Goal: Transaction & Acquisition: Purchase product/service

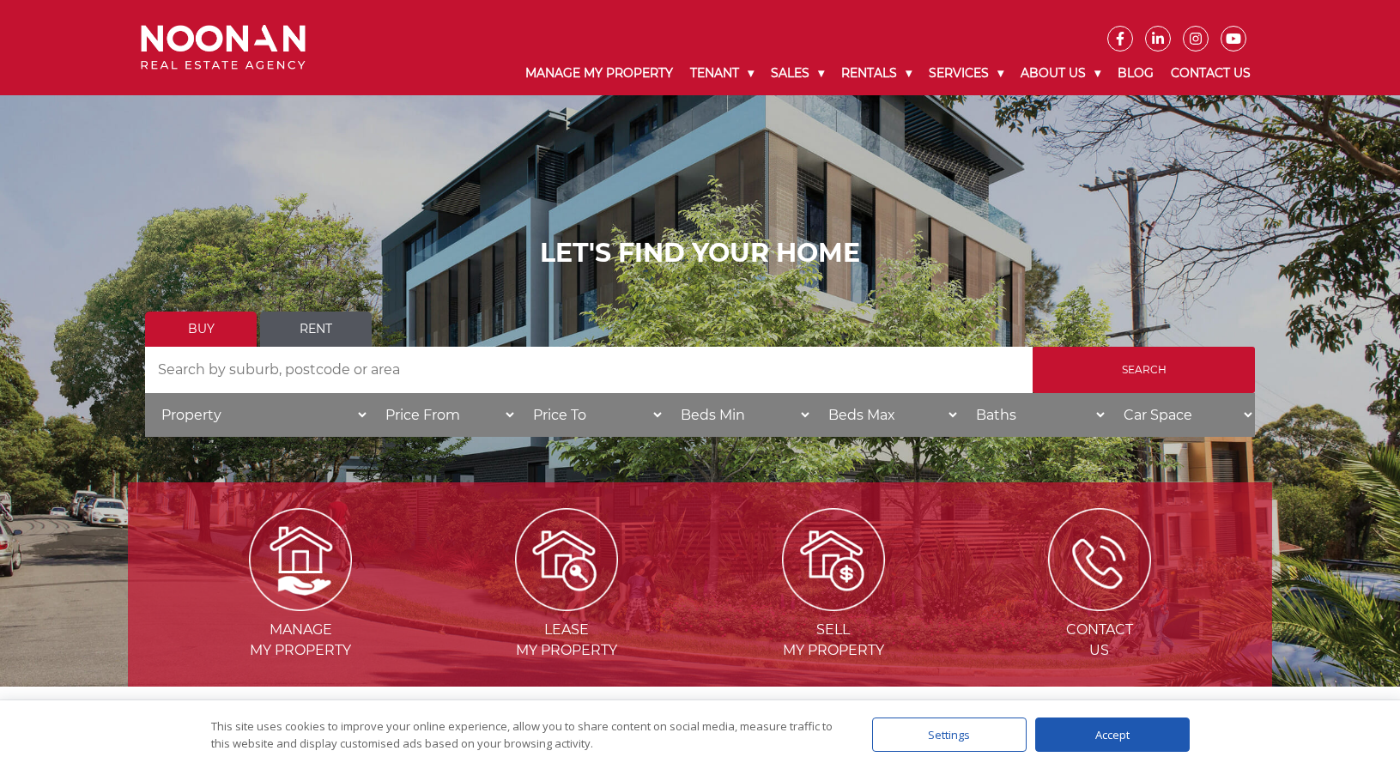
click at [349, 413] on select "Property House Villa Apartment Townhouse Duplex Semi-detached Unit Terrace Other" at bounding box center [257, 415] width 224 height 44
select select "Unit"
click at [145, 393] on select "Property House Villa Apartment Townhouse Duplex Semi-detached Unit Terrace Other" at bounding box center [257, 415] width 224 height 44
click at [1174, 367] on input "Search" at bounding box center [1144, 370] width 222 height 46
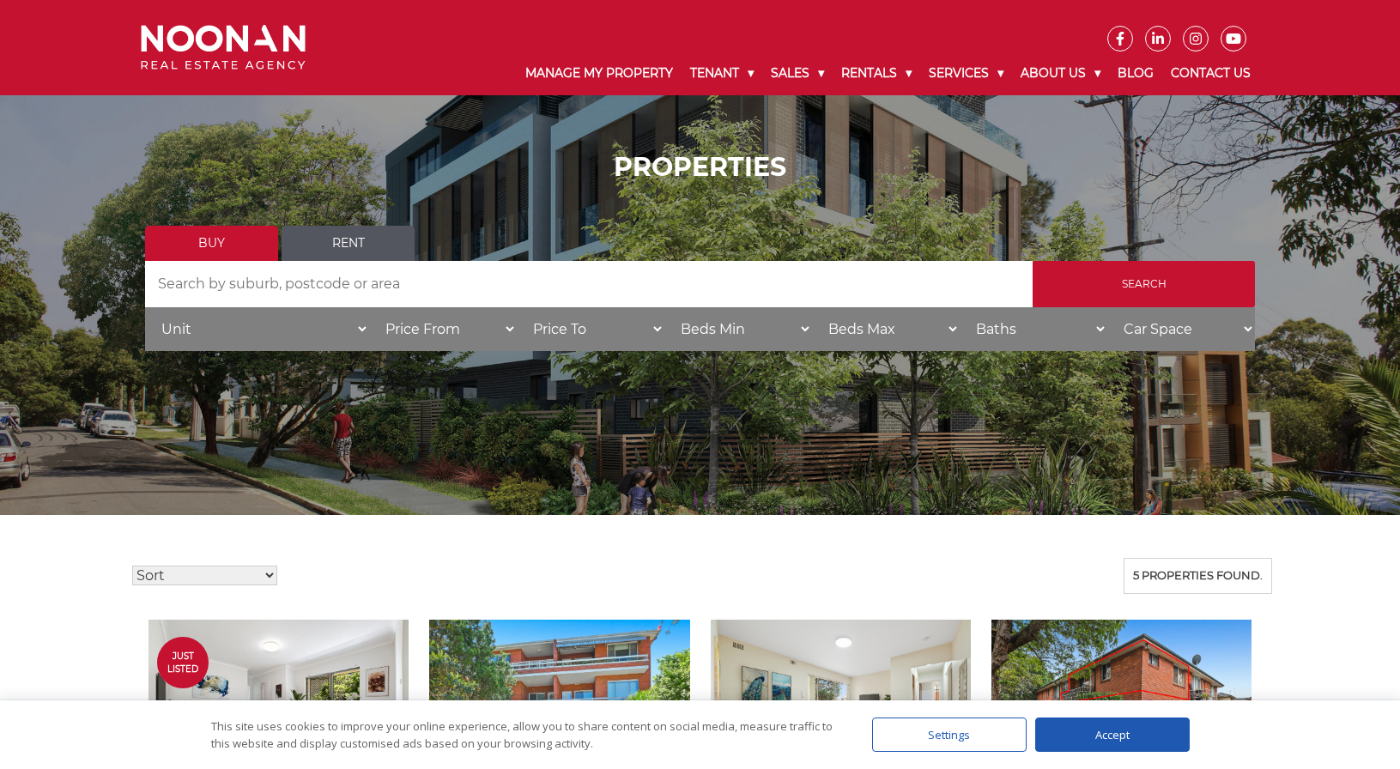
click at [363, 339] on select "Property House Villa Apartment Townhouse Duplex Semi-detached Unit Terrace Other" at bounding box center [257, 329] width 224 height 44
select select "Apartment"
click at [145, 307] on select "Property House Villa Apartment Townhouse Duplex Semi-detached Unit Terrace Other" at bounding box center [257, 329] width 224 height 44
click at [1115, 283] on input "Search" at bounding box center [1144, 284] width 222 height 46
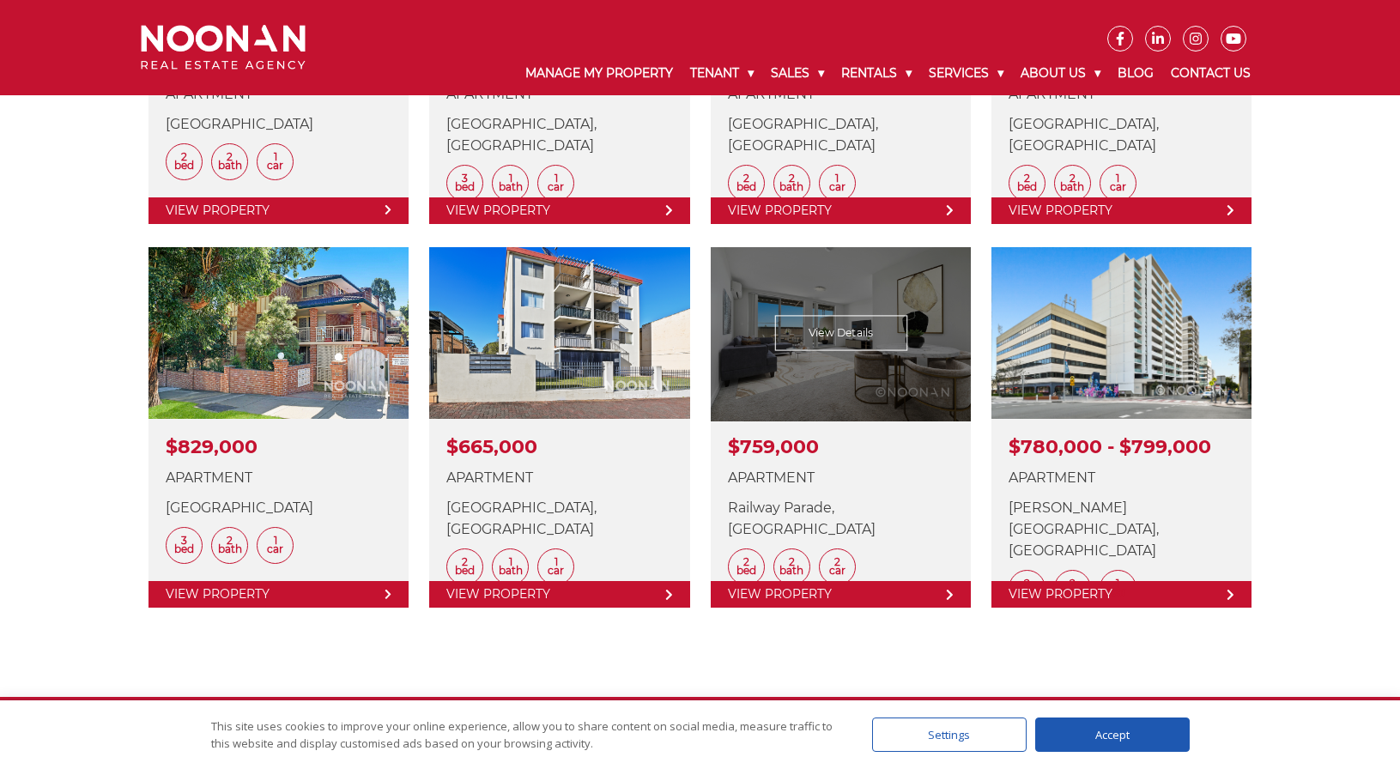
scroll to position [687, 0]
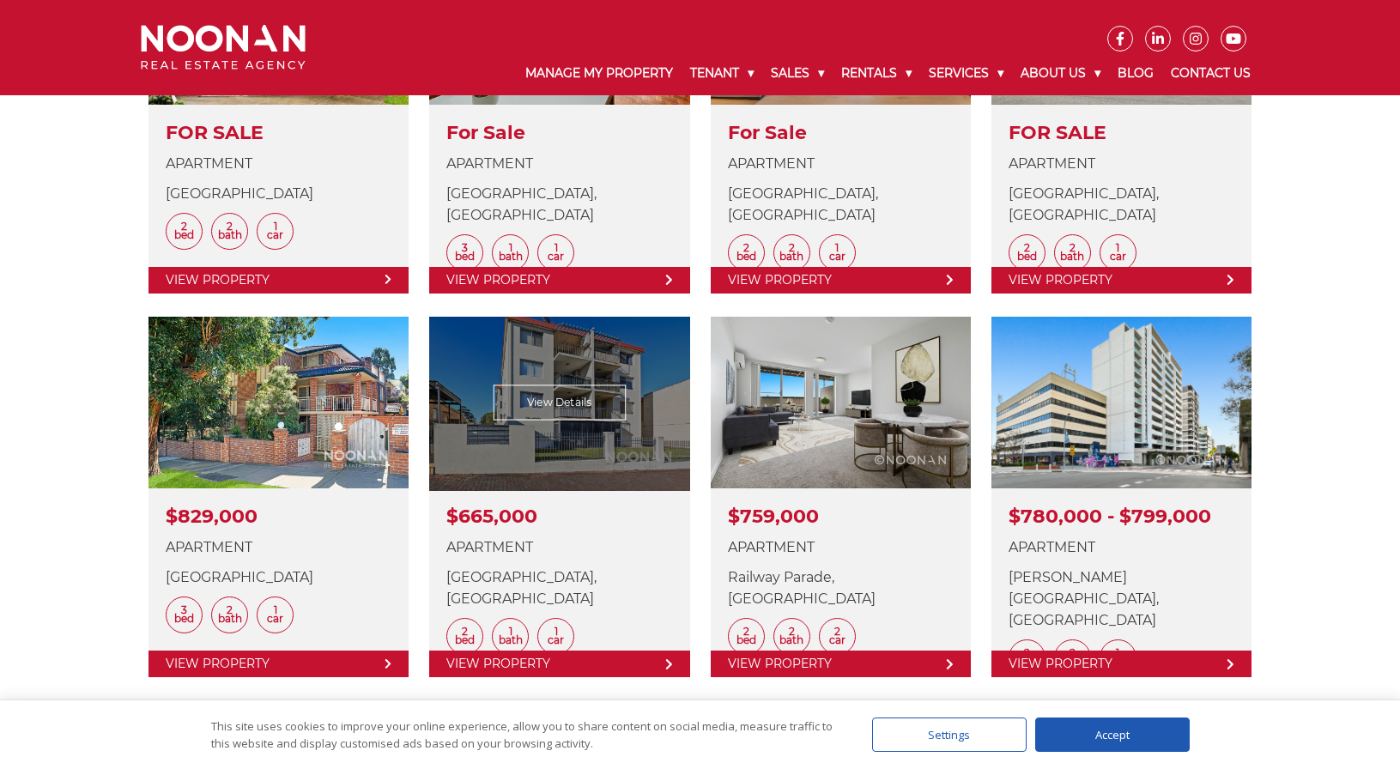
click at [660, 660] on link at bounding box center [559, 497] width 260 height 361
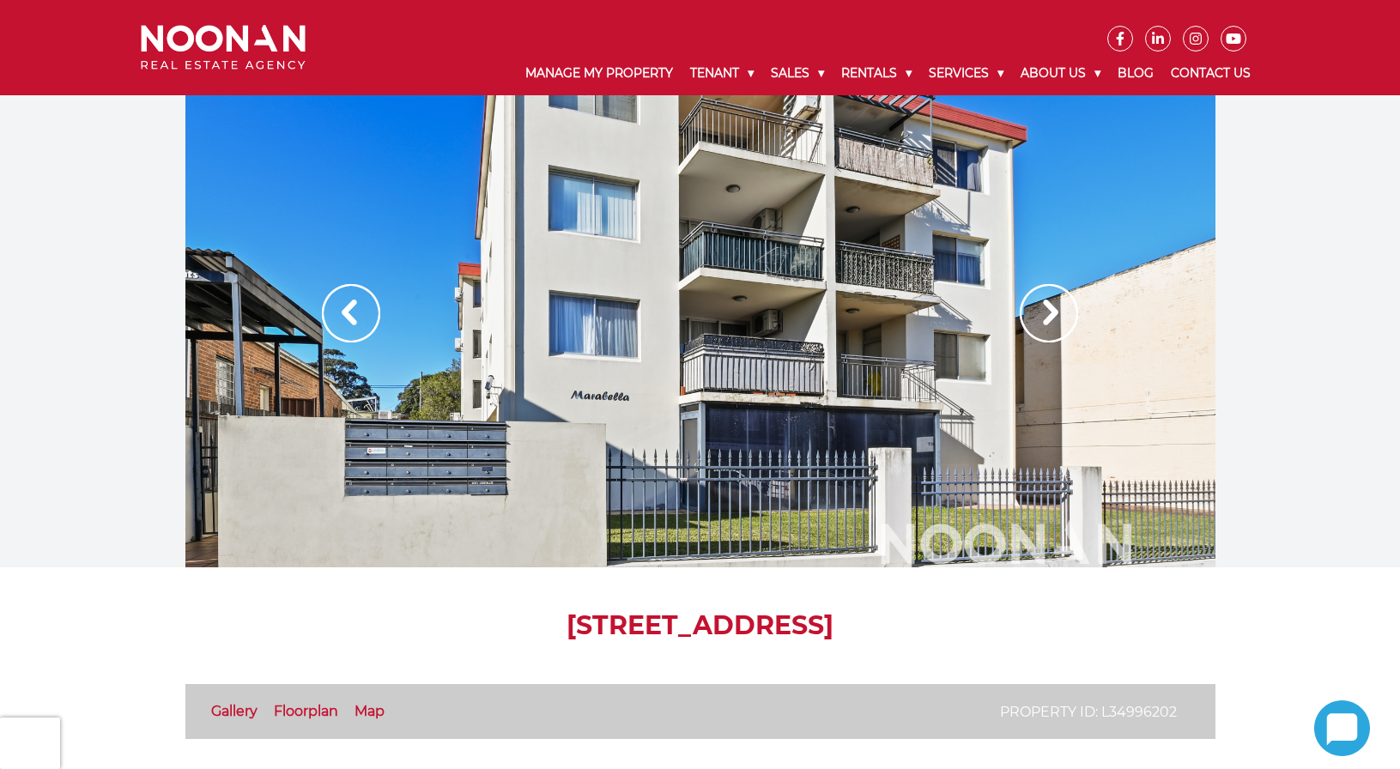
click at [1053, 291] on img at bounding box center [1049, 313] width 58 height 58
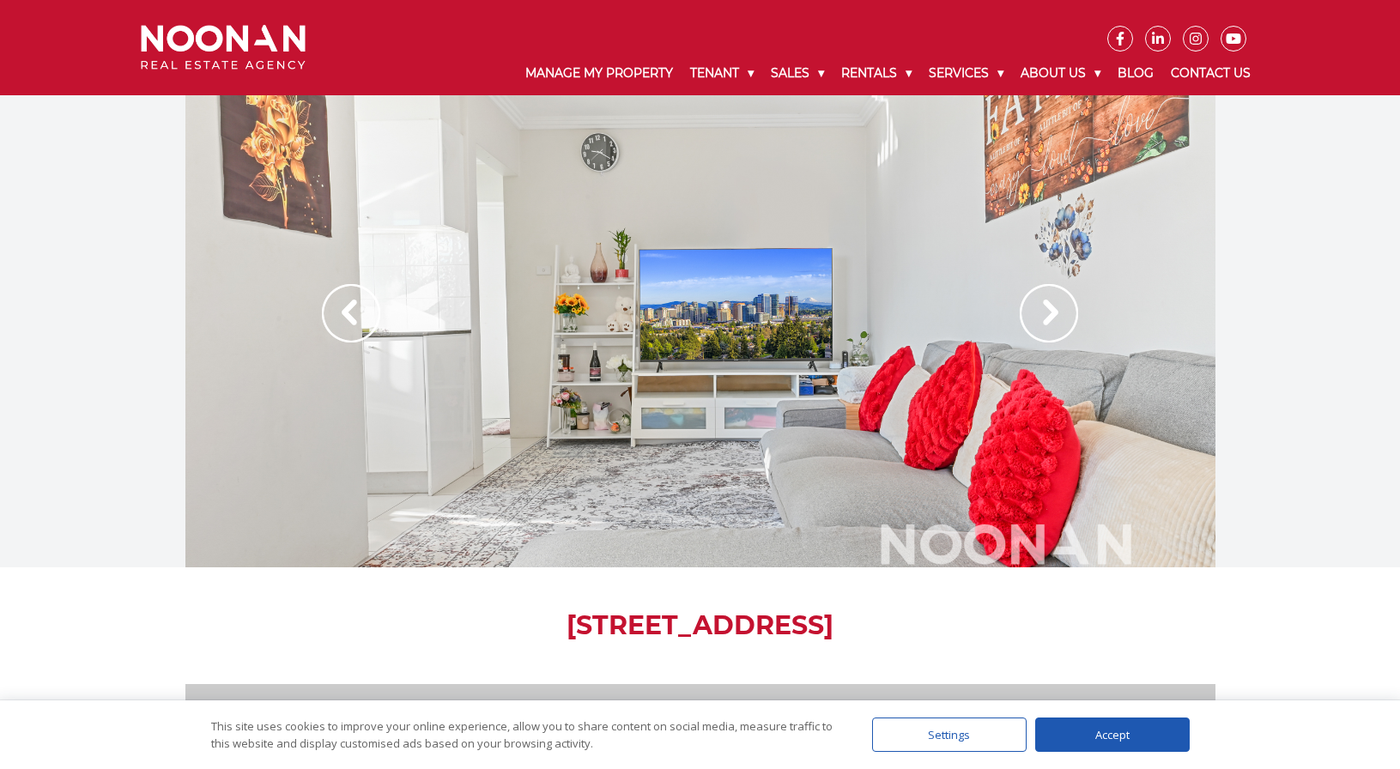
click at [1053, 291] on img at bounding box center [1049, 313] width 58 height 58
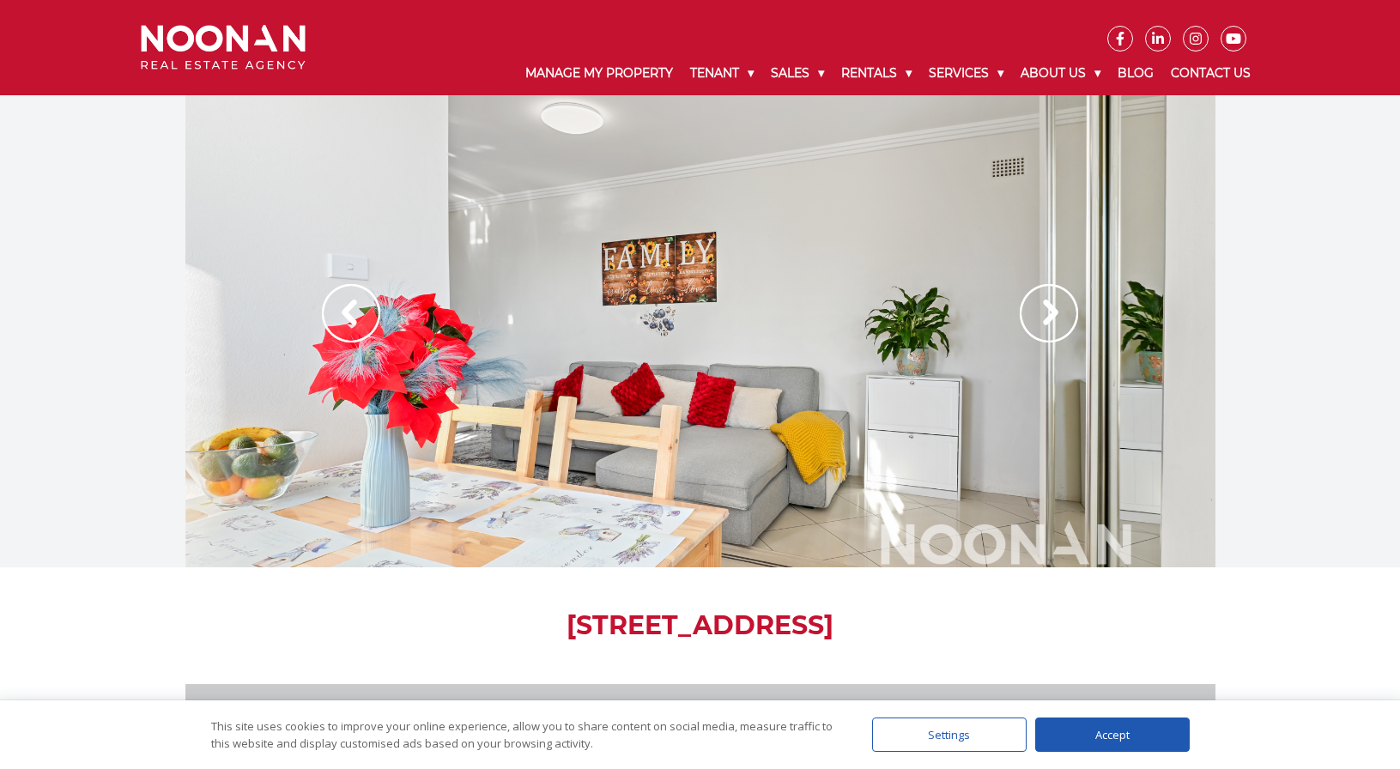
click at [1053, 291] on img at bounding box center [1049, 313] width 58 height 58
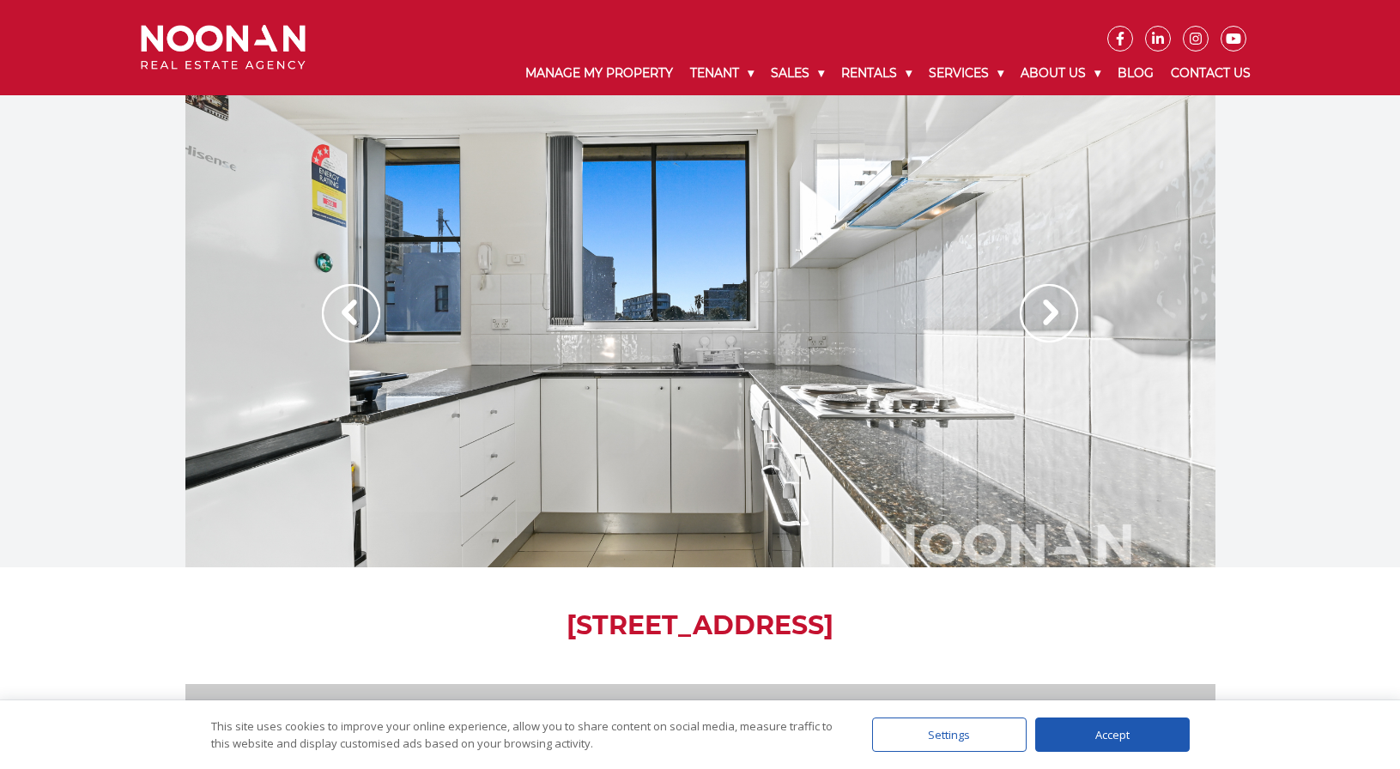
click at [1053, 291] on img at bounding box center [1049, 313] width 58 height 58
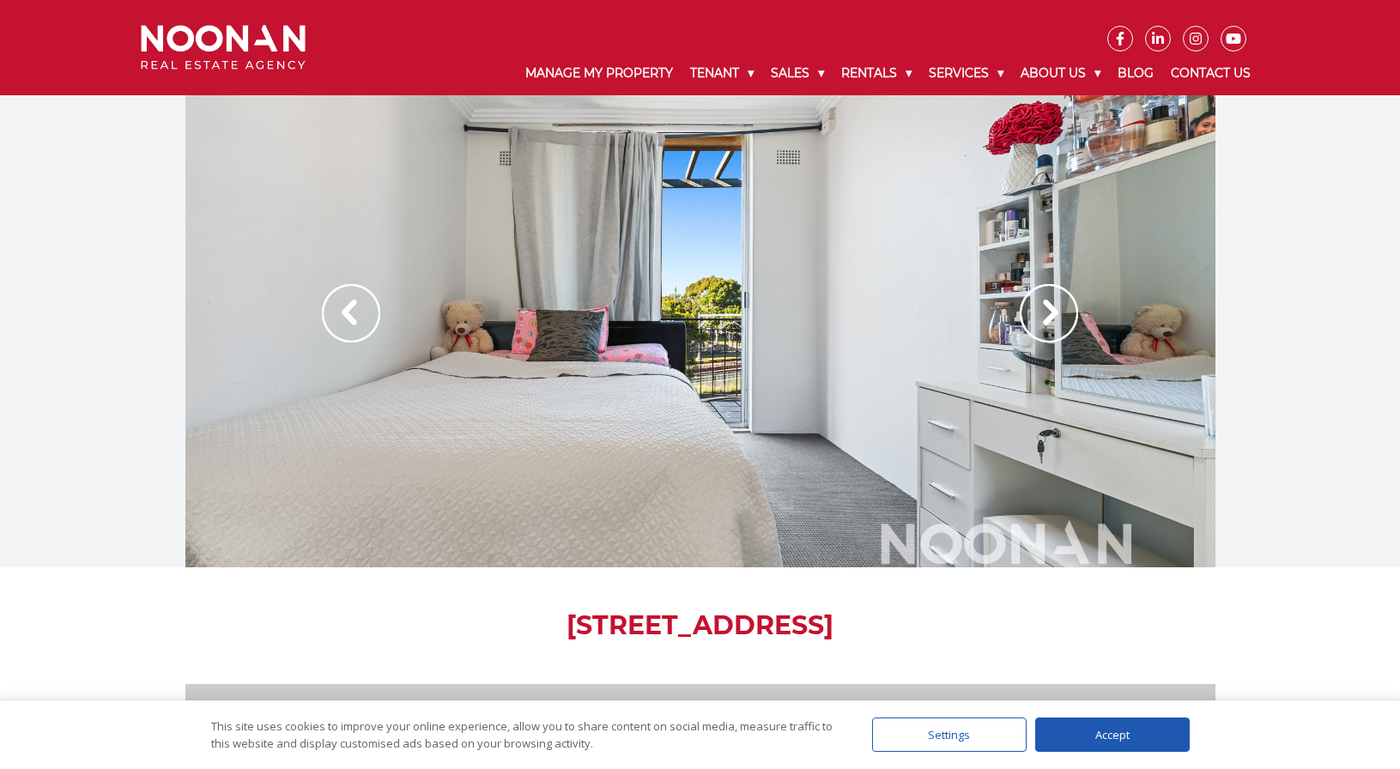
click at [1053, 291] on img at bounding box center [1049, 313] width 58 height 58
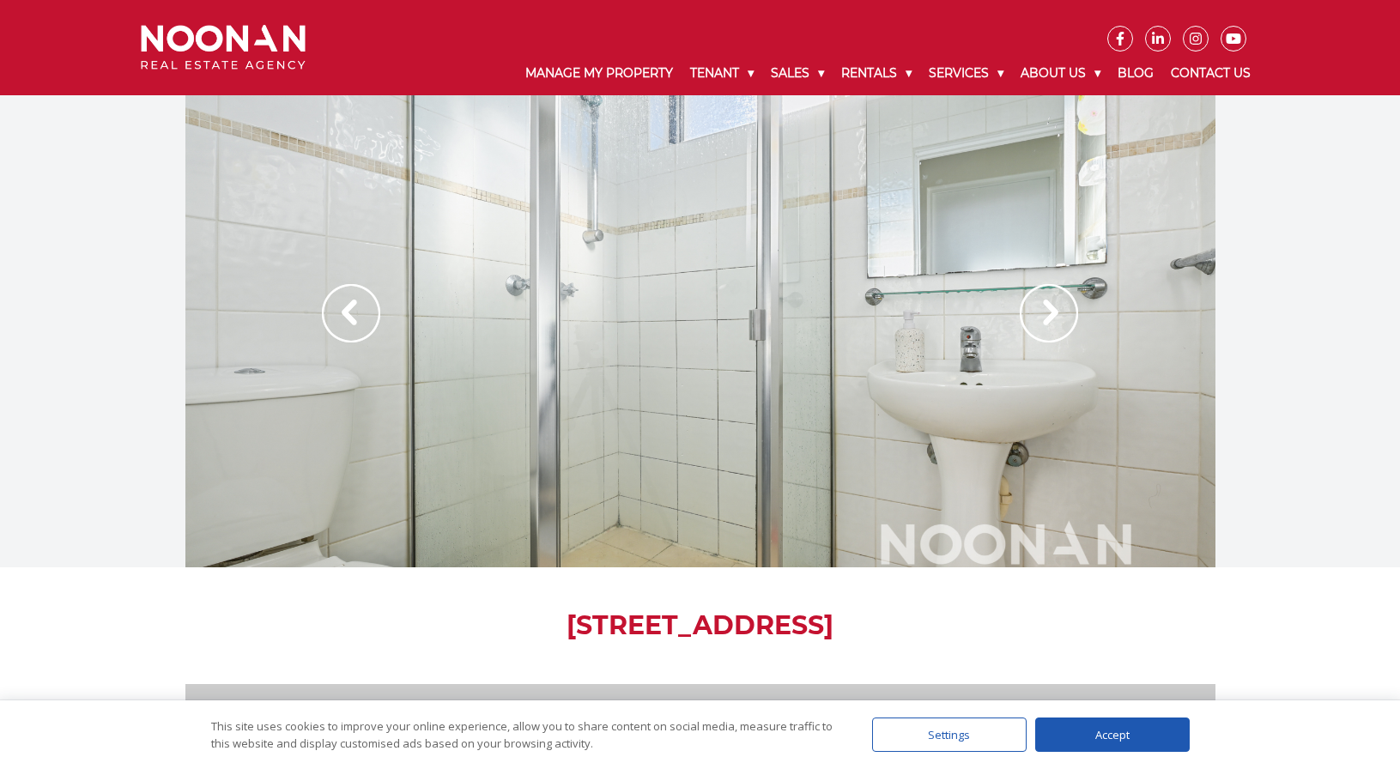
click at [1053, 291] on img at bounding box center [1049, 313] width 58 height 58
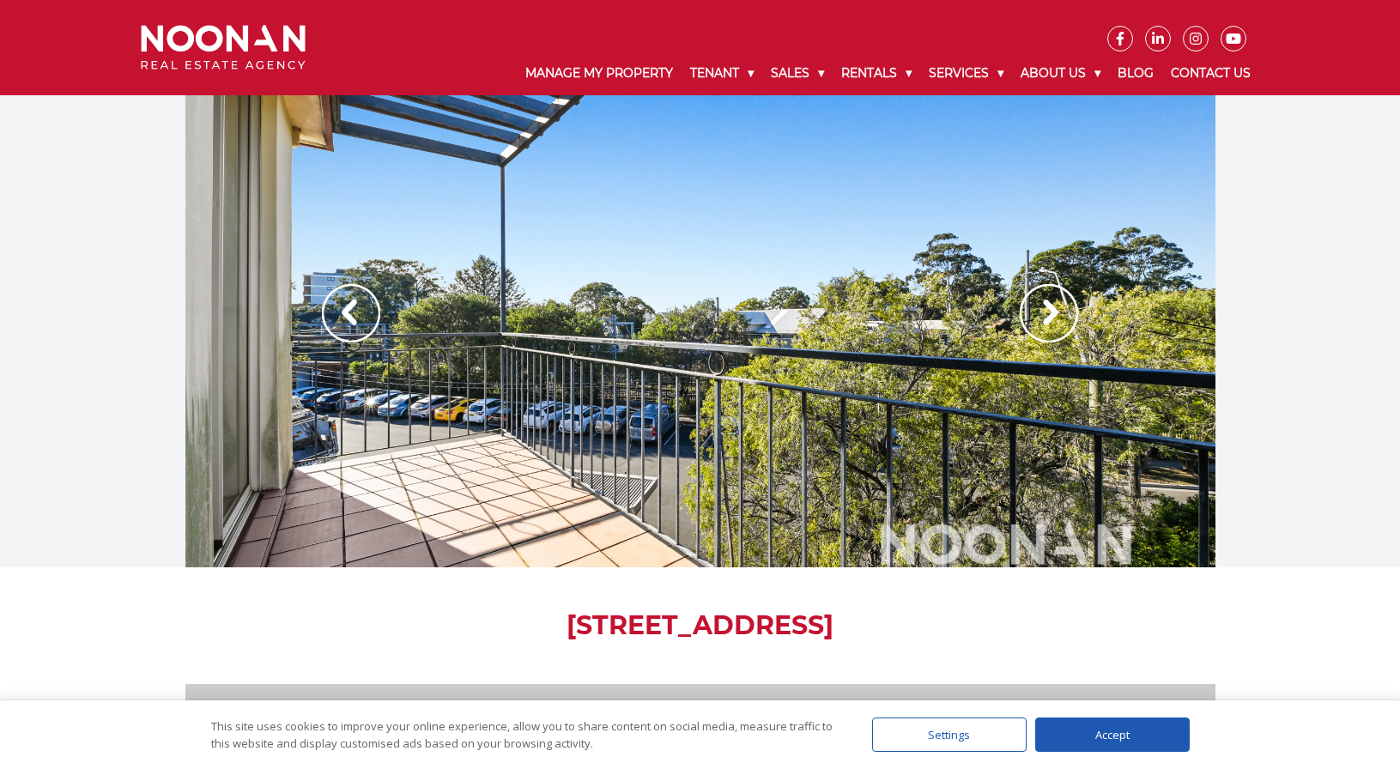
click at [1053, 291] on img at bounding box center [1049, 313] width 58 height 58
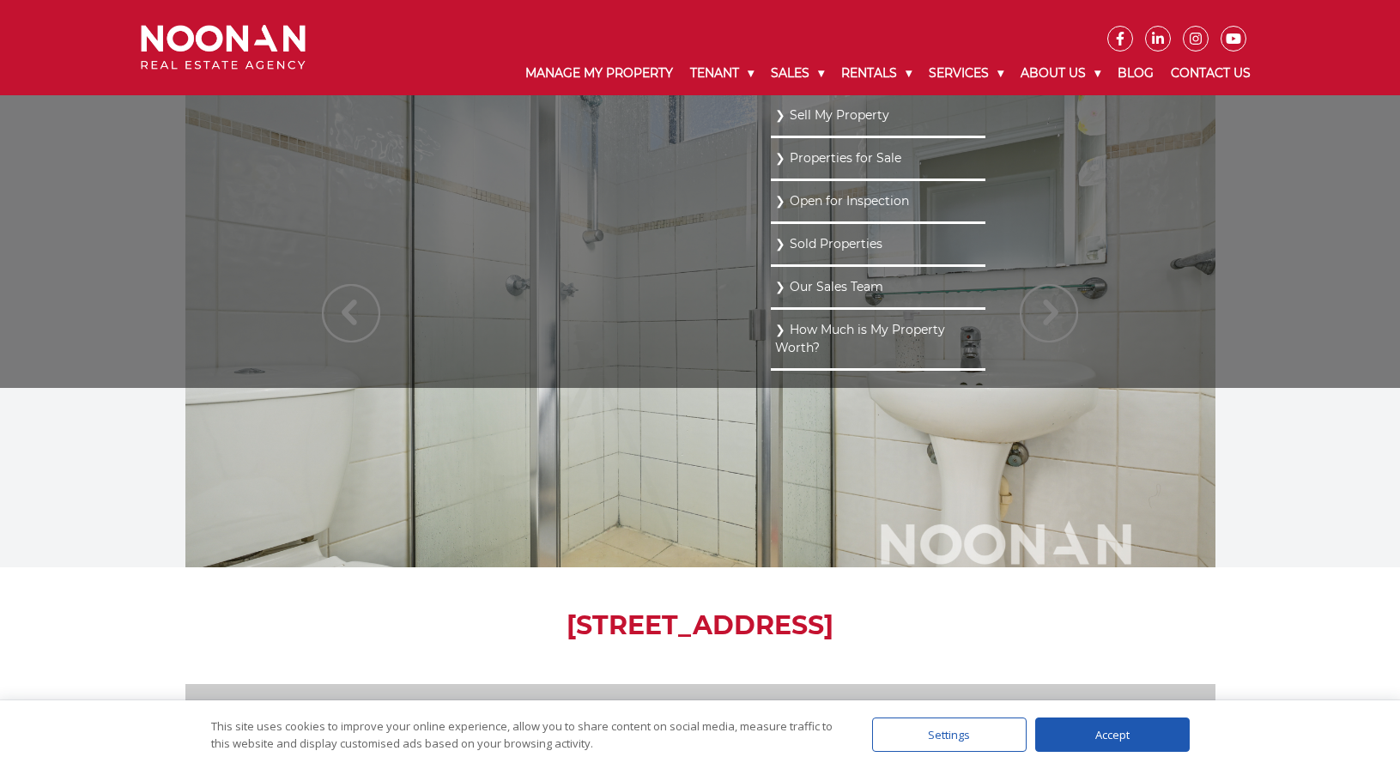
click at [796, 155] on link "Properties for Sale" at bounding box center [878, 158] width 206 height 23
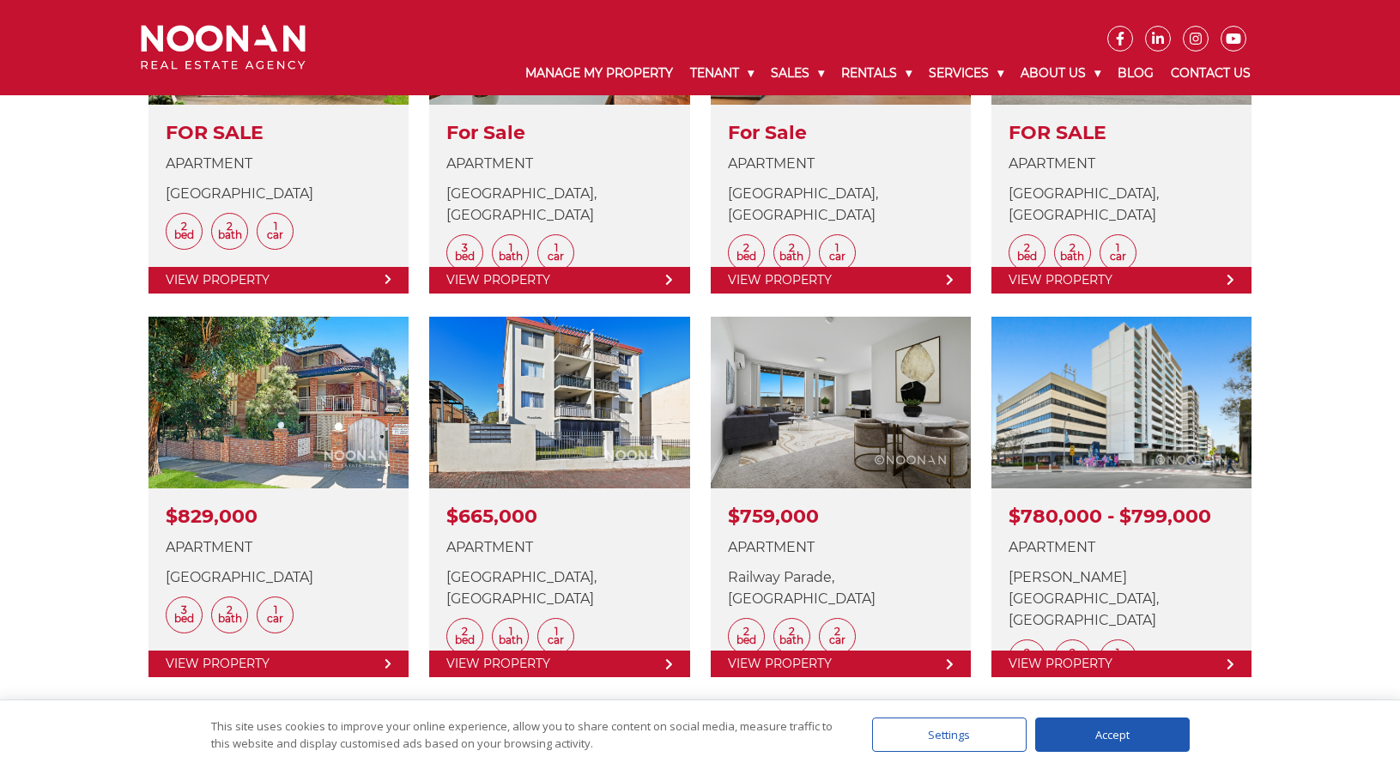
scroll to position [773, 0]
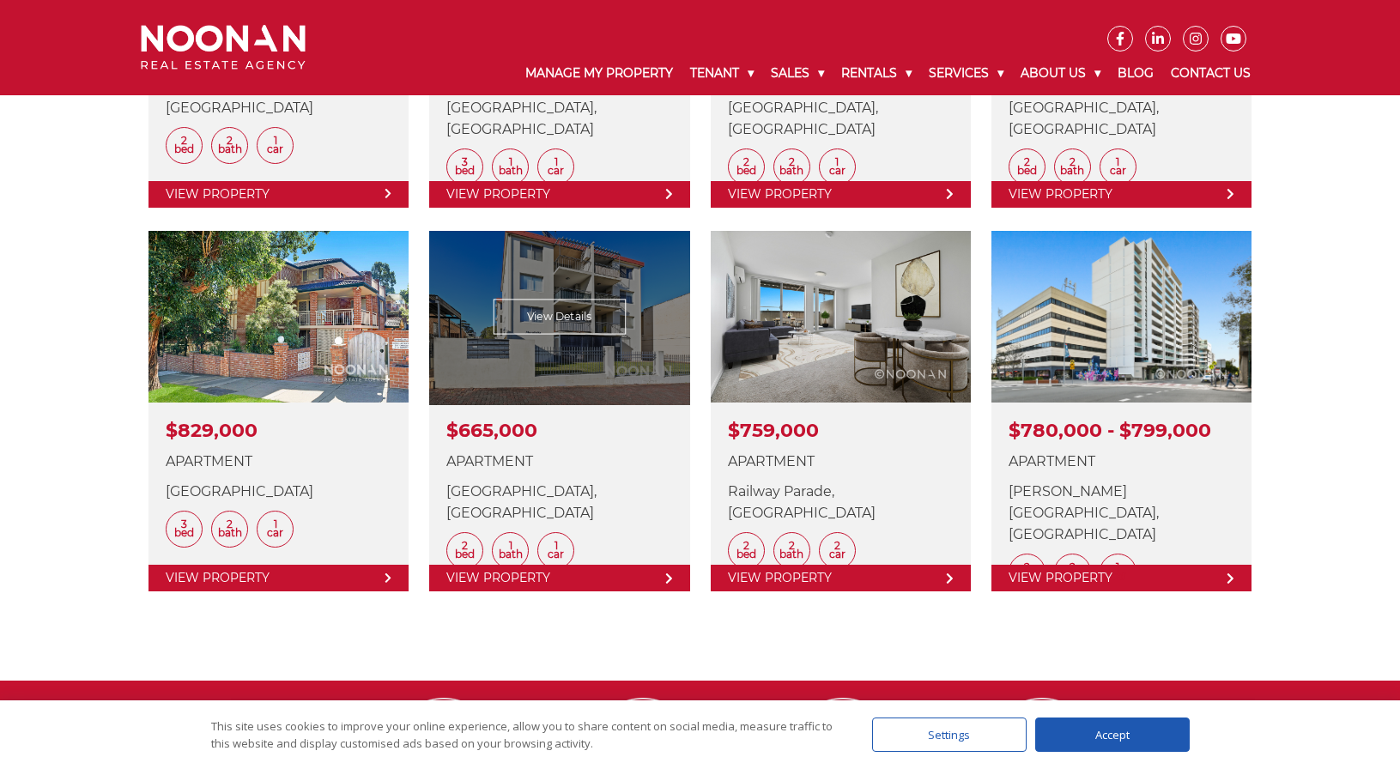
click at [658, 566] on link at bounding box center [559, 411] width 260 height 361
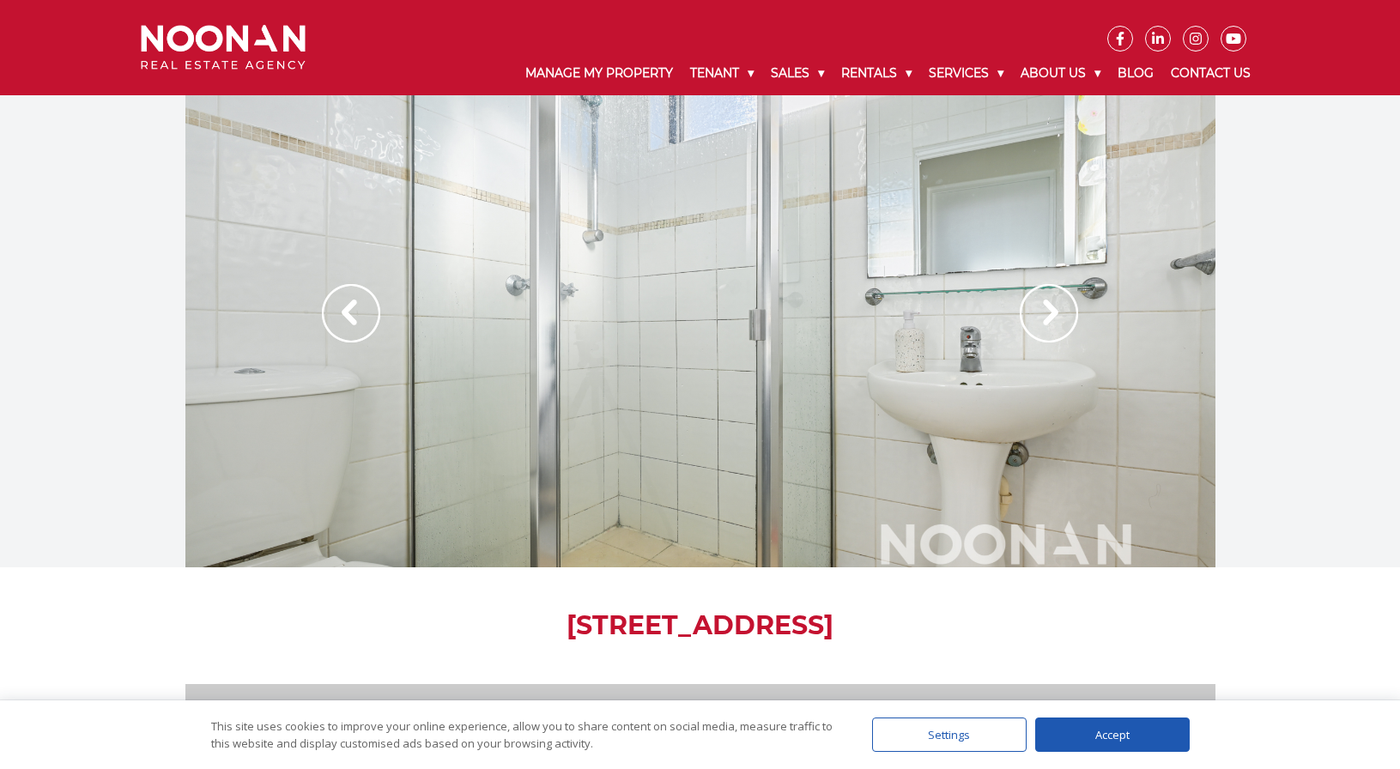
click at [1061, 312] on img at bounding box center [1049, 313] width 58 height 58
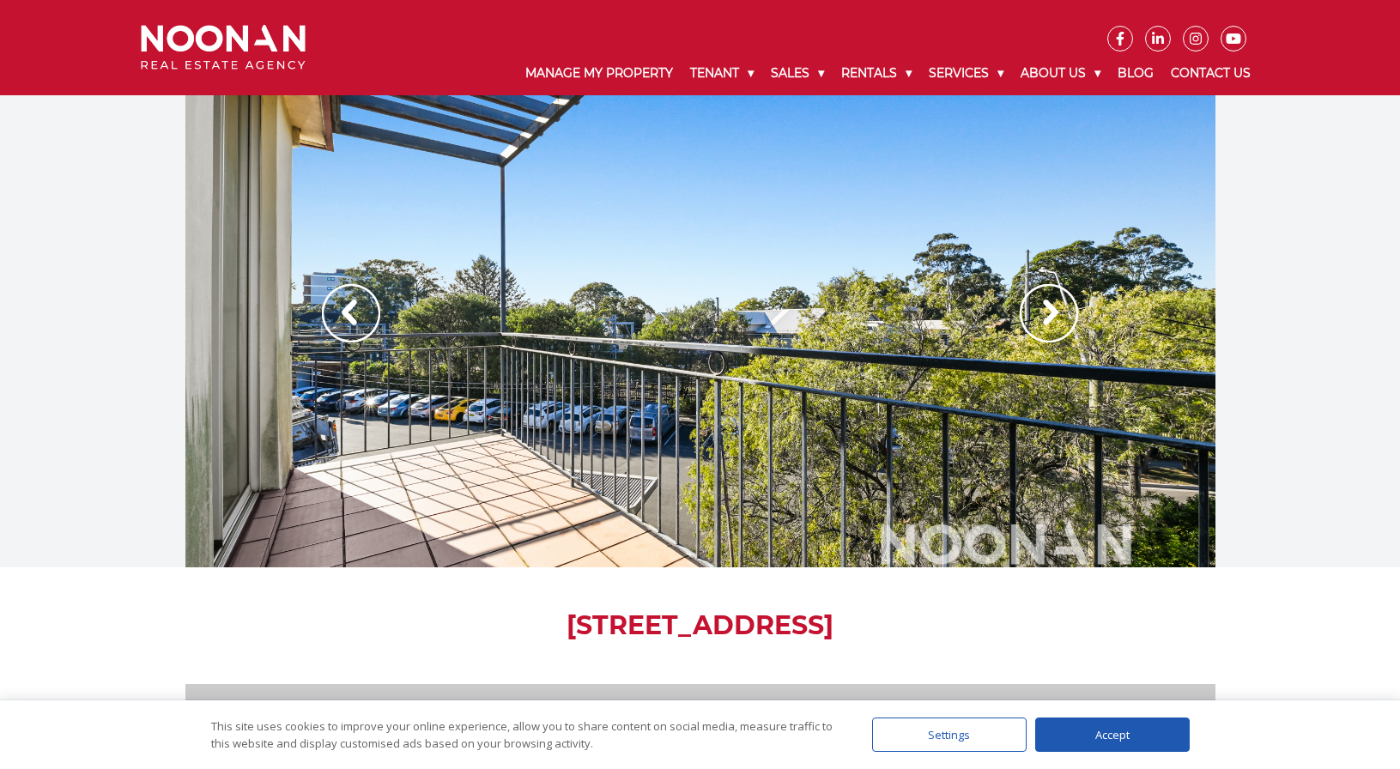
click at [1061, 312] on img at bounding box center [1049, 313] width 58 height 58
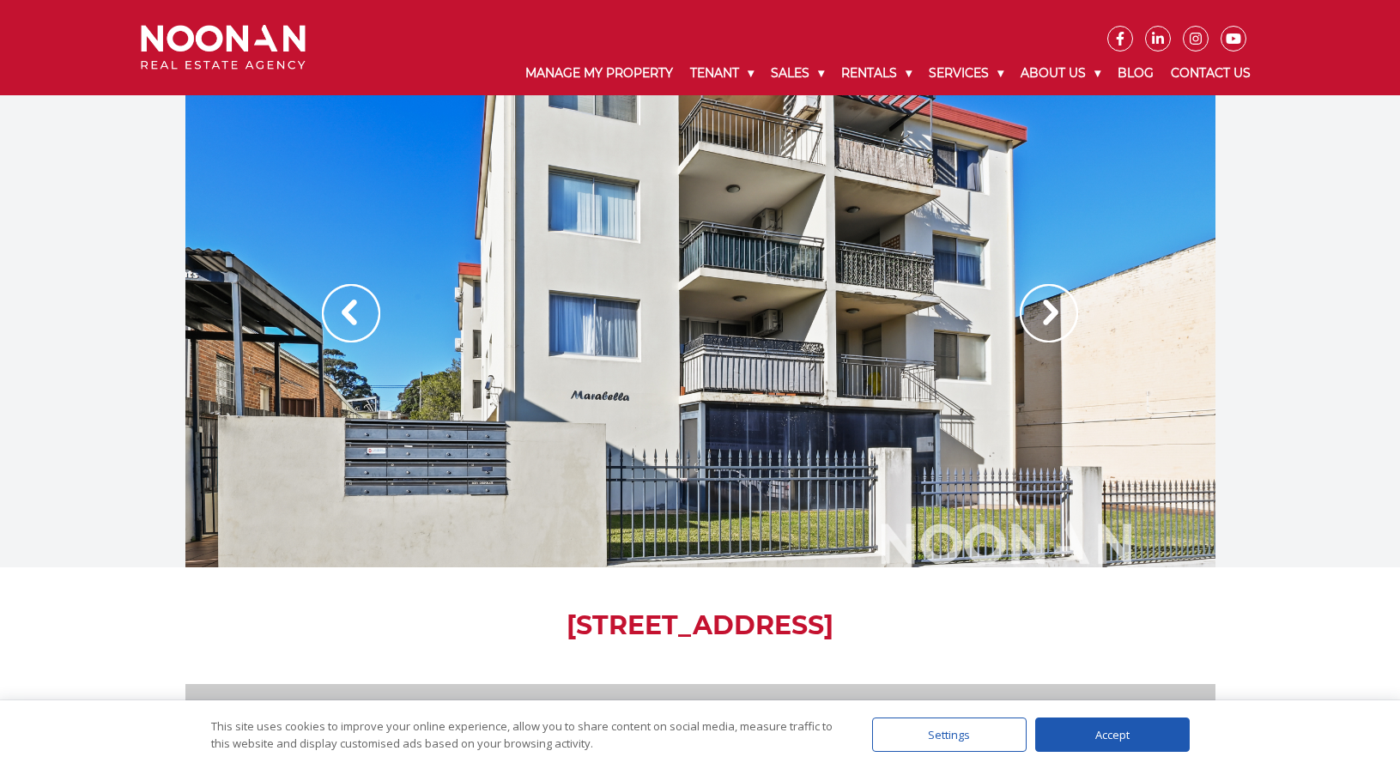
click at [1061, 312] on img at bounding box center [1049, 313] width 58 height 58
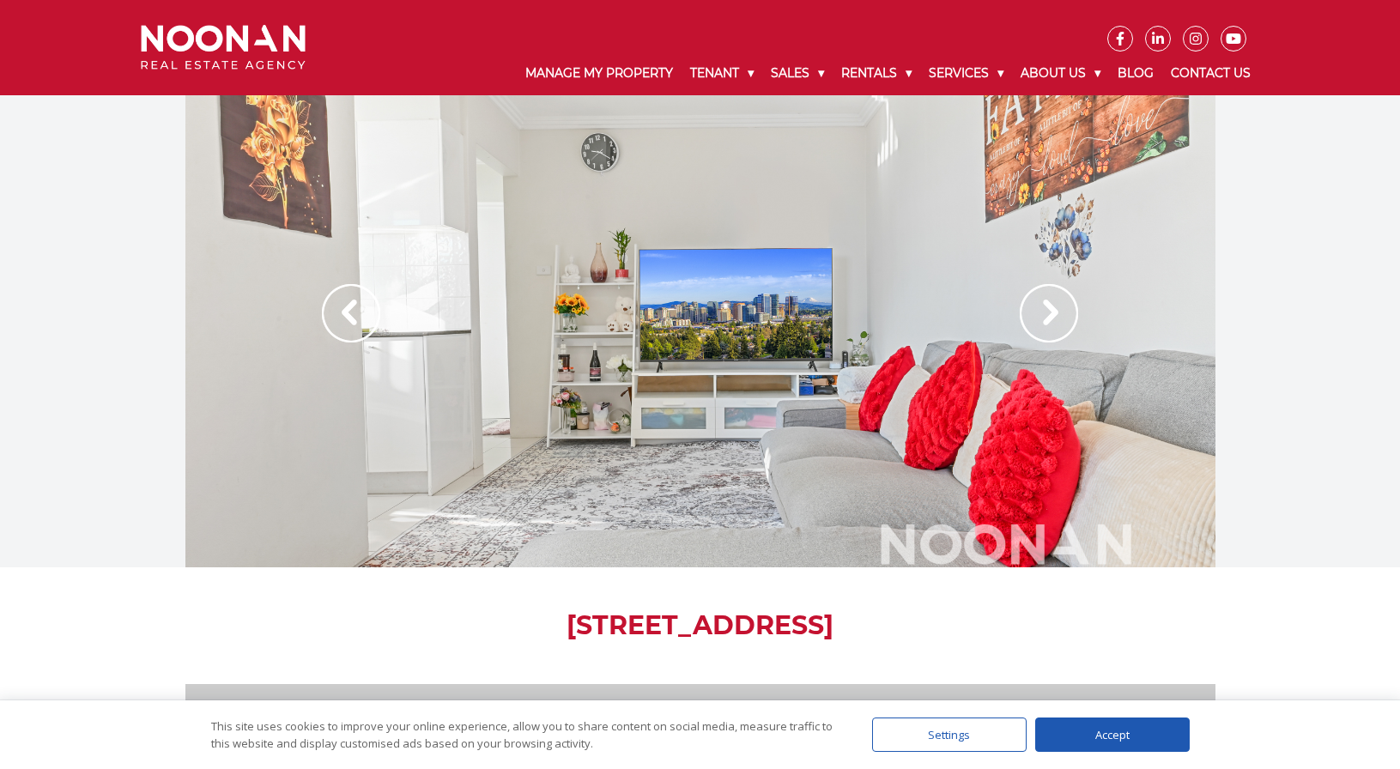
click at [1061, 312] on img at bounding box center [1049, 313] width 58 height 58
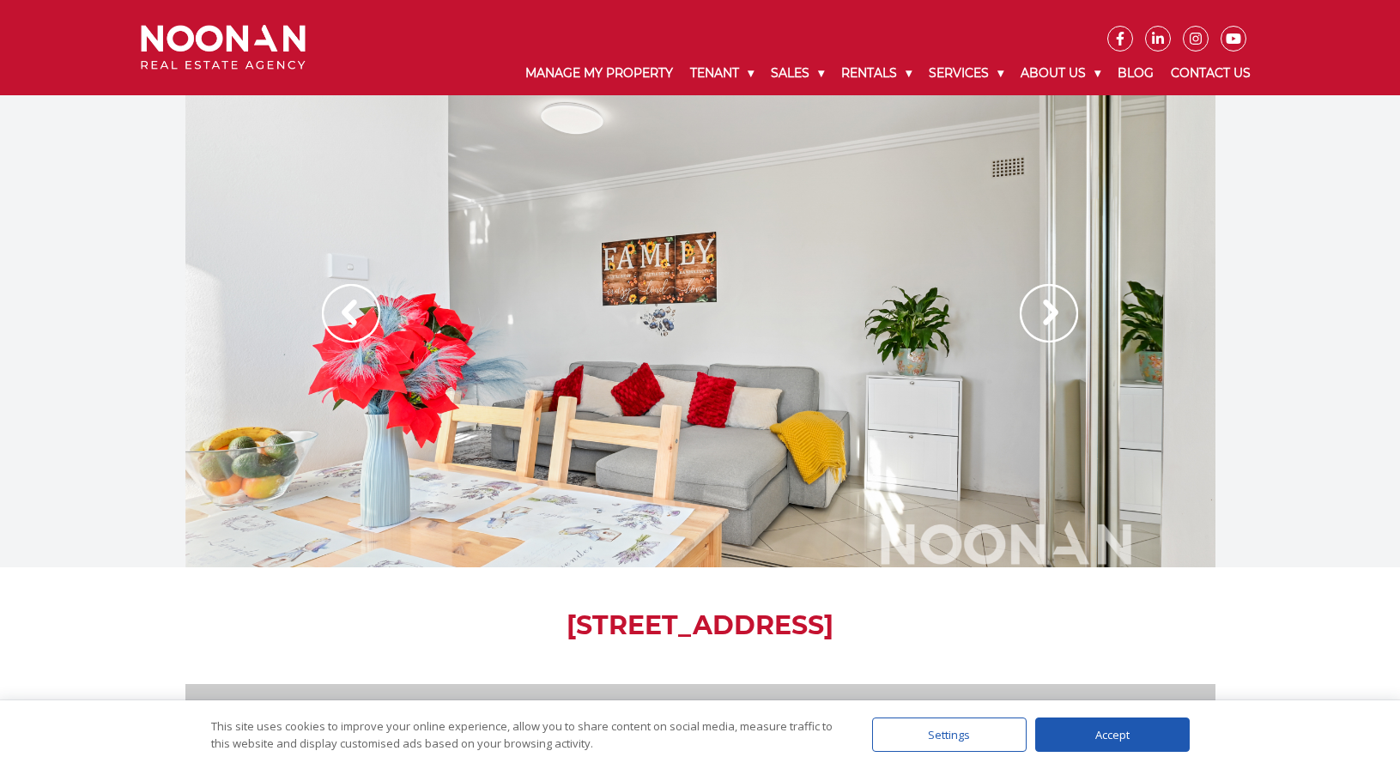
click at [1061, 312] on img at bounding box center [1049, 313] width 58 height 58
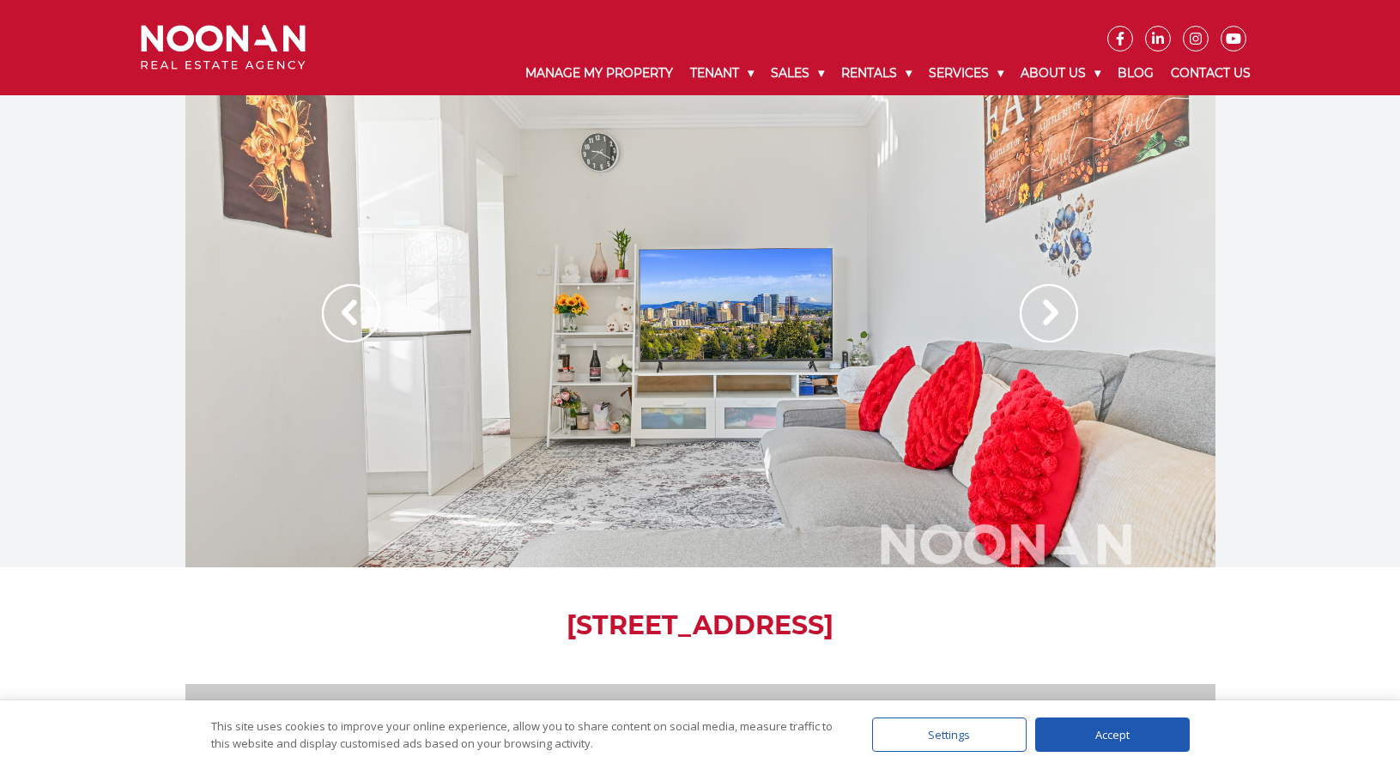
click at [1058, 319] on img at bounding box center [1049, 313] width 58 height 58
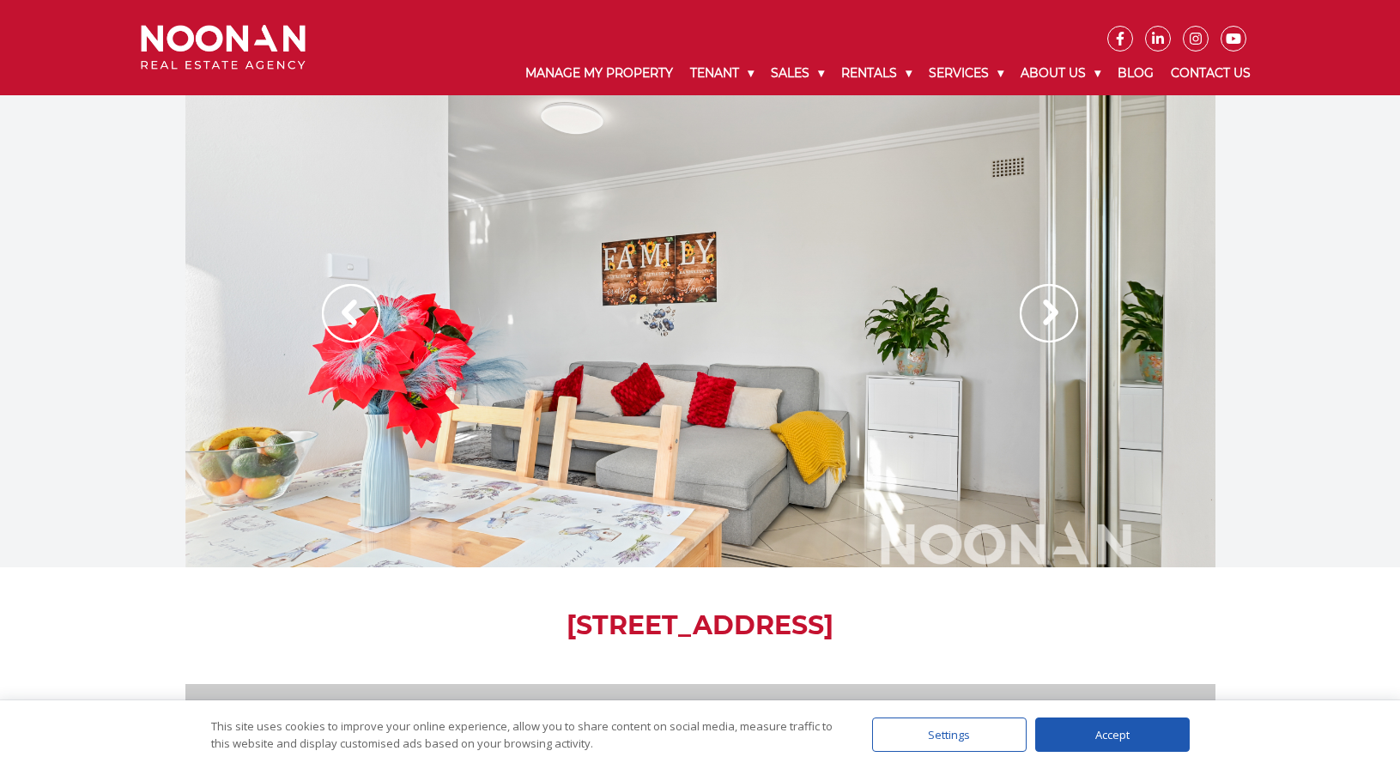
click at [1058, 319] on img at bounding box center [1049, 313] width 58 height 58
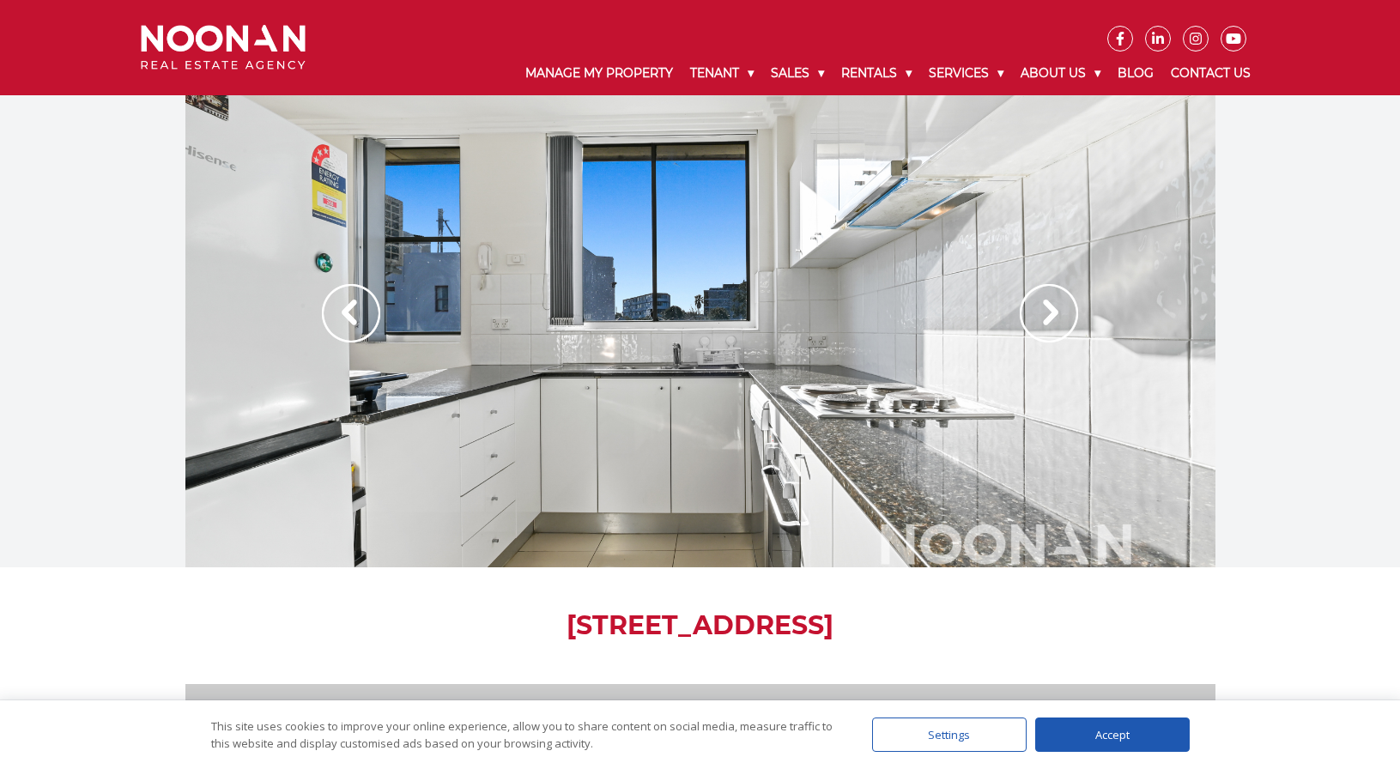
click at [1058, 319] on img at bounding box center [1049, 313] width 58 height 58
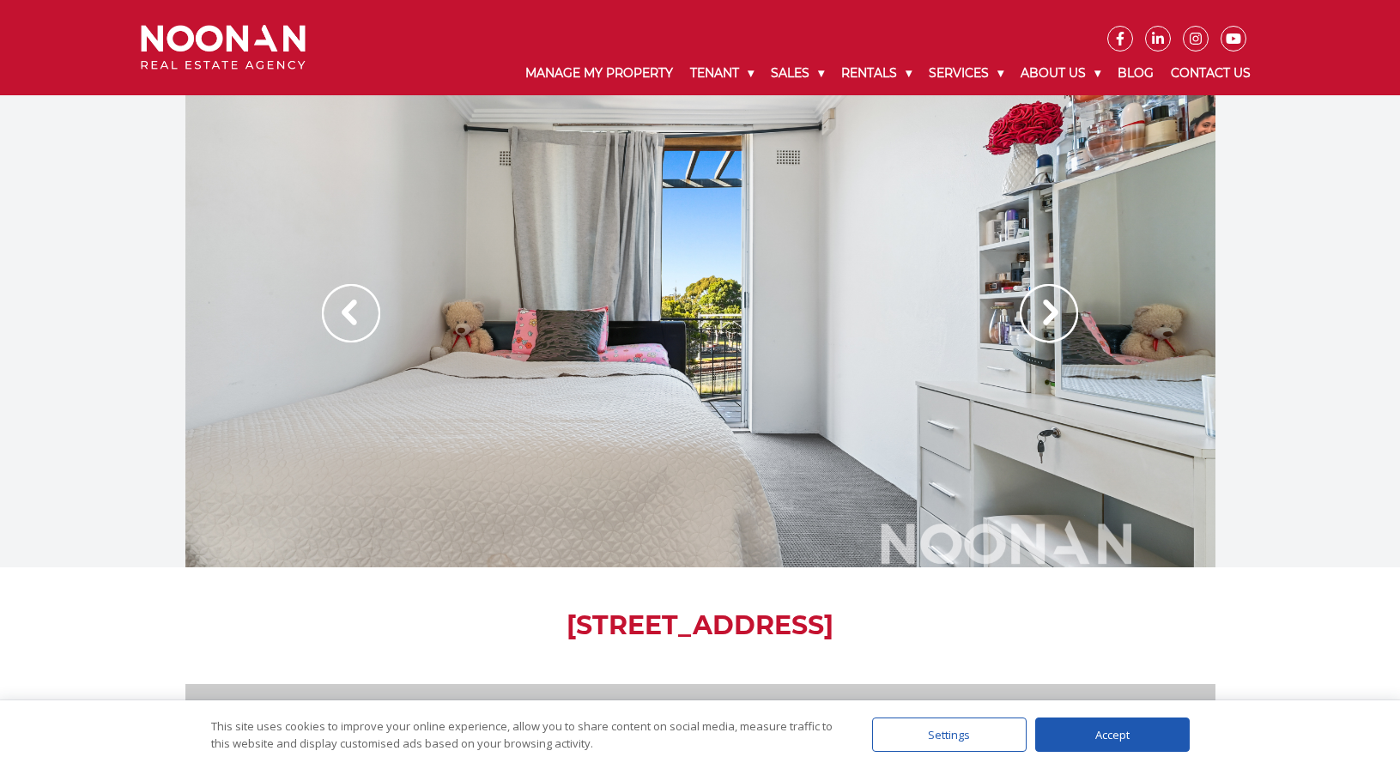
click at [1058, 319] on img at bounding box center [1049, 313] width 58 height 58
